Goal: Complete application form: Complete application form

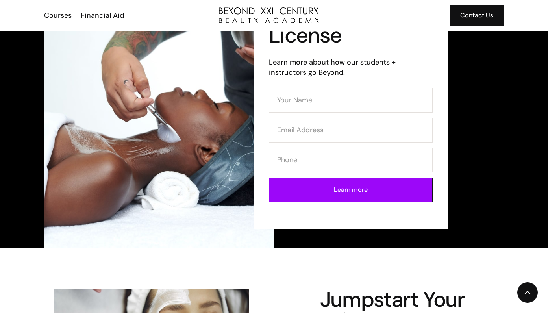
scroll to position [85, 0]
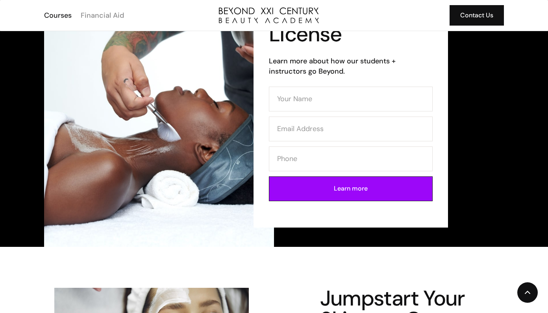
click at [120, 18] on div "Financial Aid" at bounding box center [102, 15] width 43 height 10
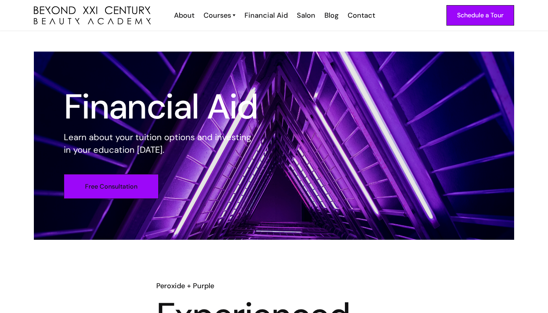
click at [132, 183] on link "Free Consultation" at bounding box center [111, 186] width 95 height 25
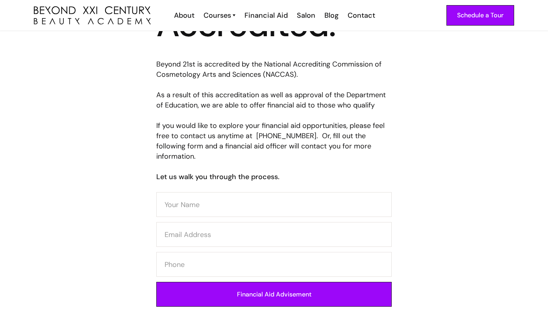
scroll to position [284, 0]
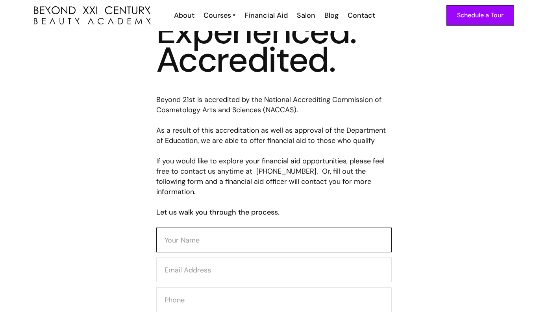
click at [241, 228] on input "Contact Form" at bounding box center [274, 240] width 236 height 25
type input "[PERSON_NAME]"
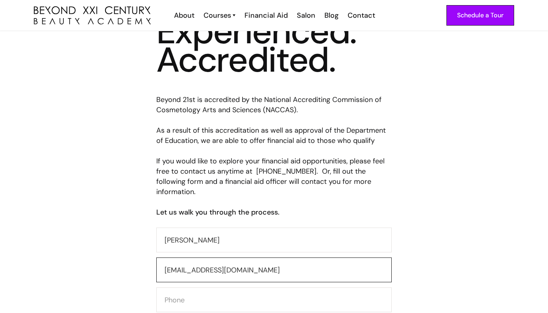
type input "[EMAIL_ADDRESS][DOMAIN_NAME]"
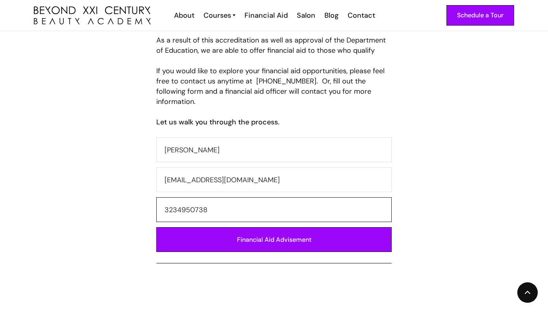
scroll to position [379, 0]
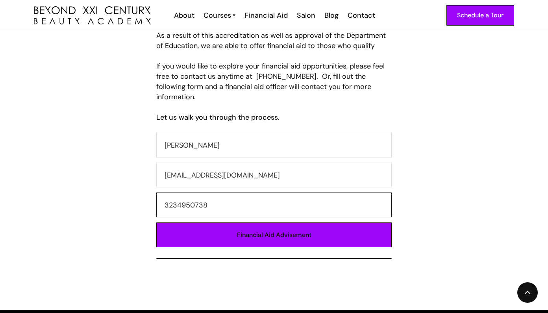
type input "3234950738"
click at [209, 227] on input "Financial Aid Advisement" at bounding box center [274, 235] width 236 height 25
type input "Please wait..."
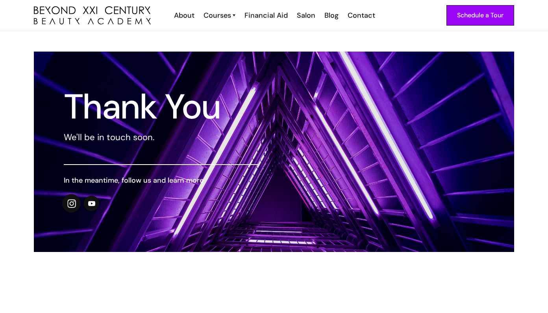
click at [73, 205] on img at bounding box center [71, 203] width 9 height 9
